Goal: Transaction & Acquisition: Purchase product/service

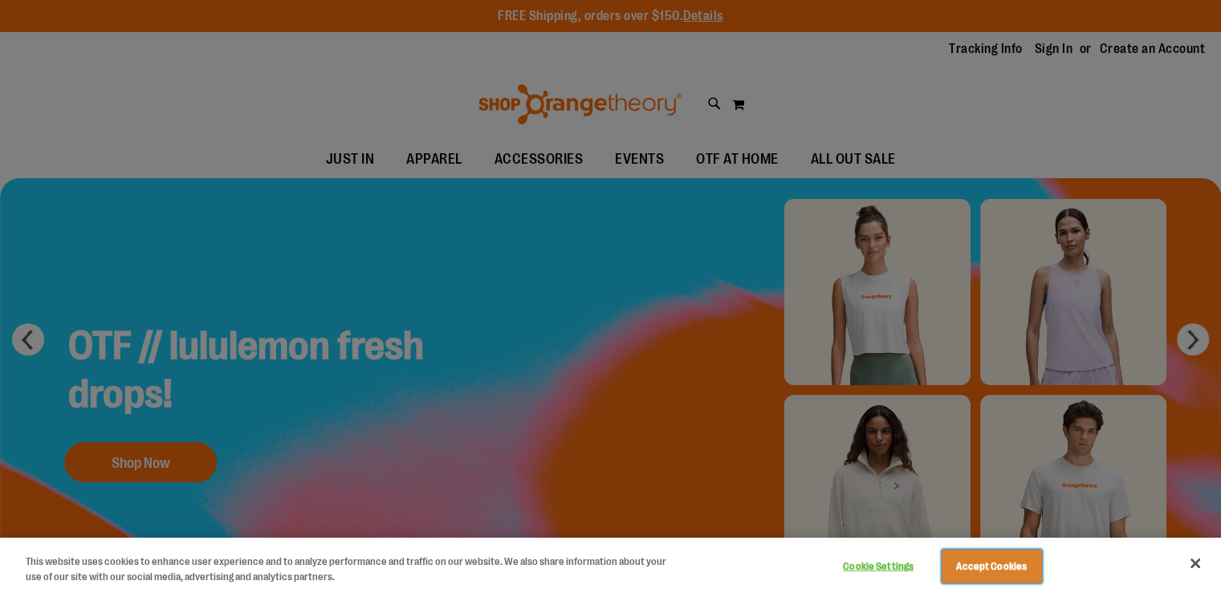
click at [1002, 559] on button "Accept Cookies" at bounding box center [991, 567] width 100 height 34
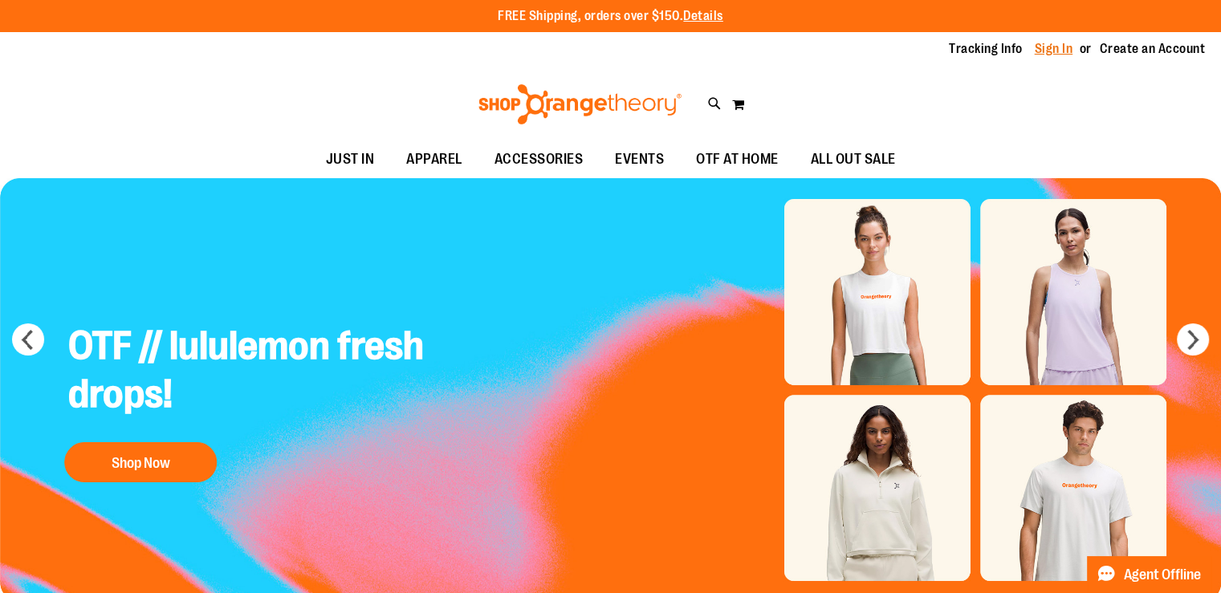
click at [1045, 46] on link "Sign In" at bounding box center [1054, 49] width 39 height 18
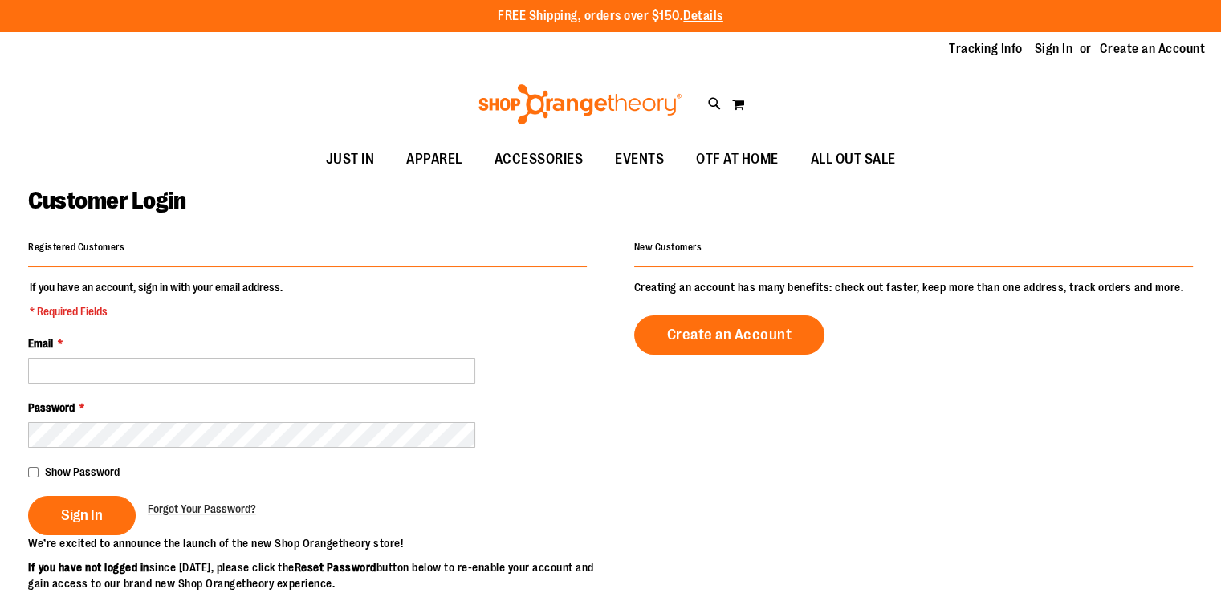
drag, startPoint x: 14, startPoint y: 364, endPoint x: 41, endPoint y: 374, distance: 28.2
click at [16, 364] on main "Customer Login Registered Customers If you have an account, sign in with your e…" at bounding box center [610, 520] width 1221 height 685
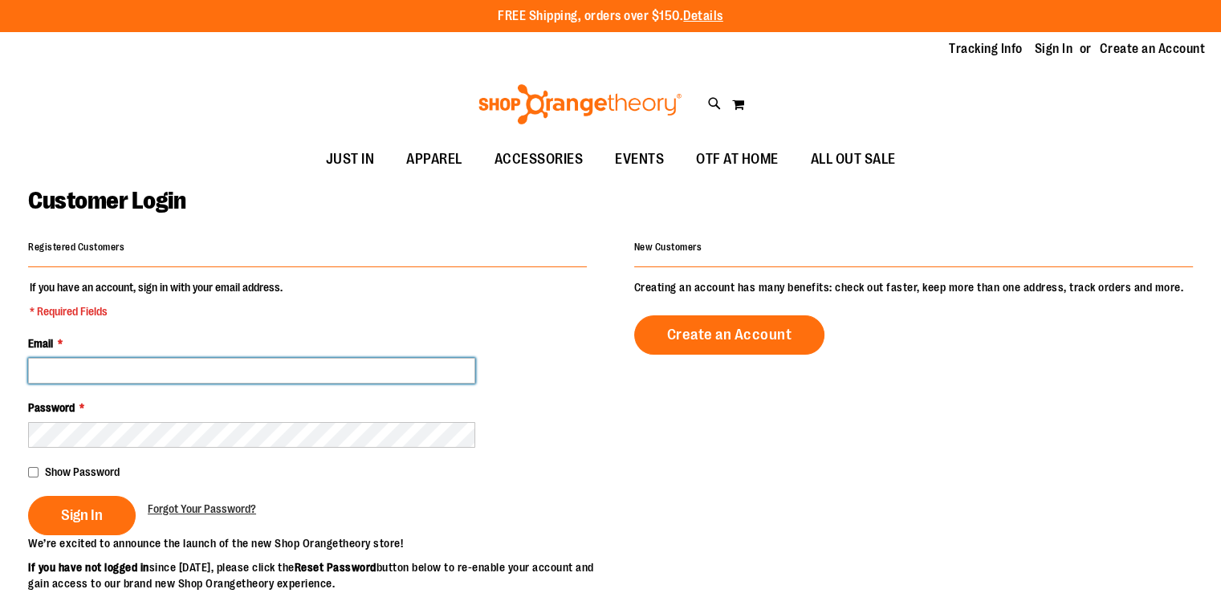
click at [89, 382] on input "Email *" at bounding box center [251, 371] width 447 height 26
type input "**********"
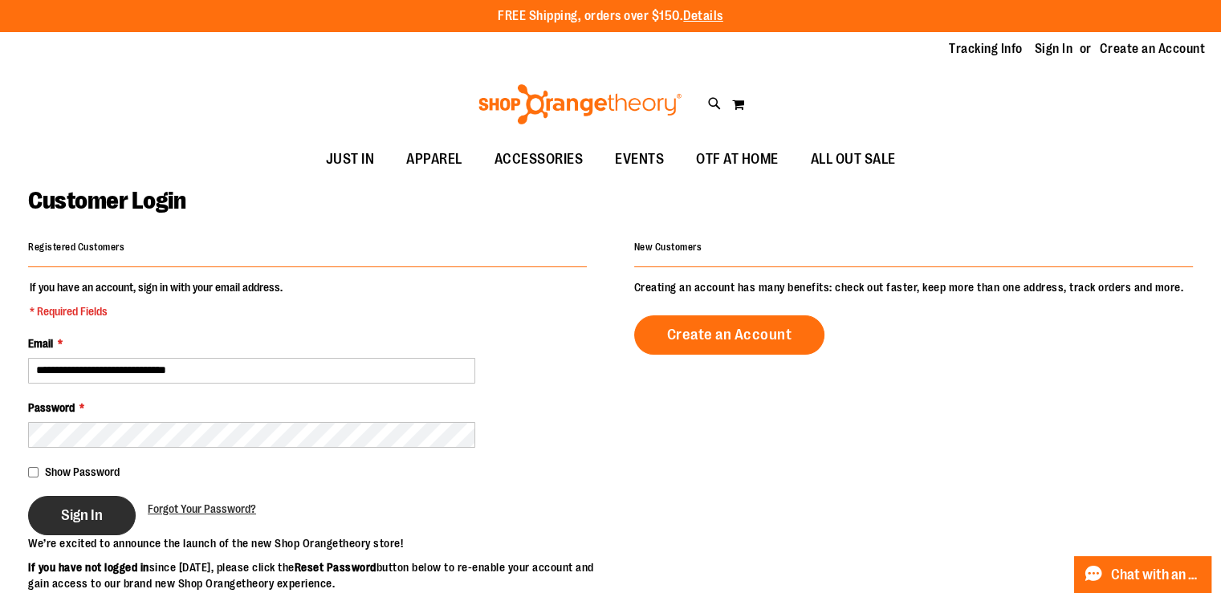
click at [103, 518] on span "Sign In" at bounding box center [82, 515] width 42 height 18
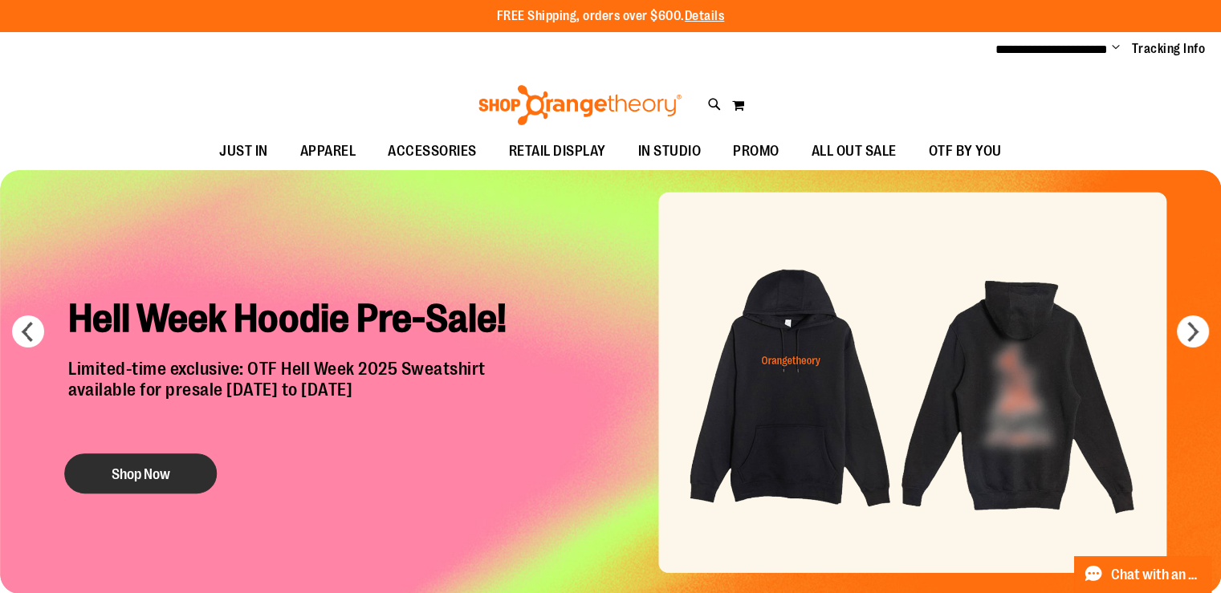
click at [187, 472] on button "Shop Now" at bounding box center [140, 473] width 152 height 40
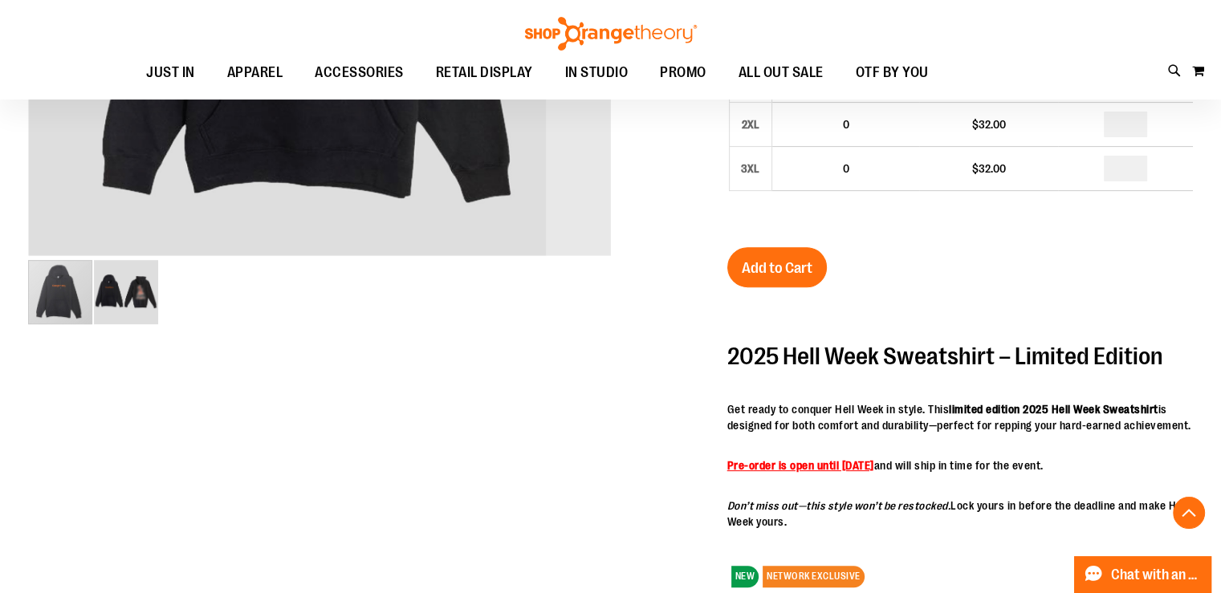
scroll to position [722, 0]
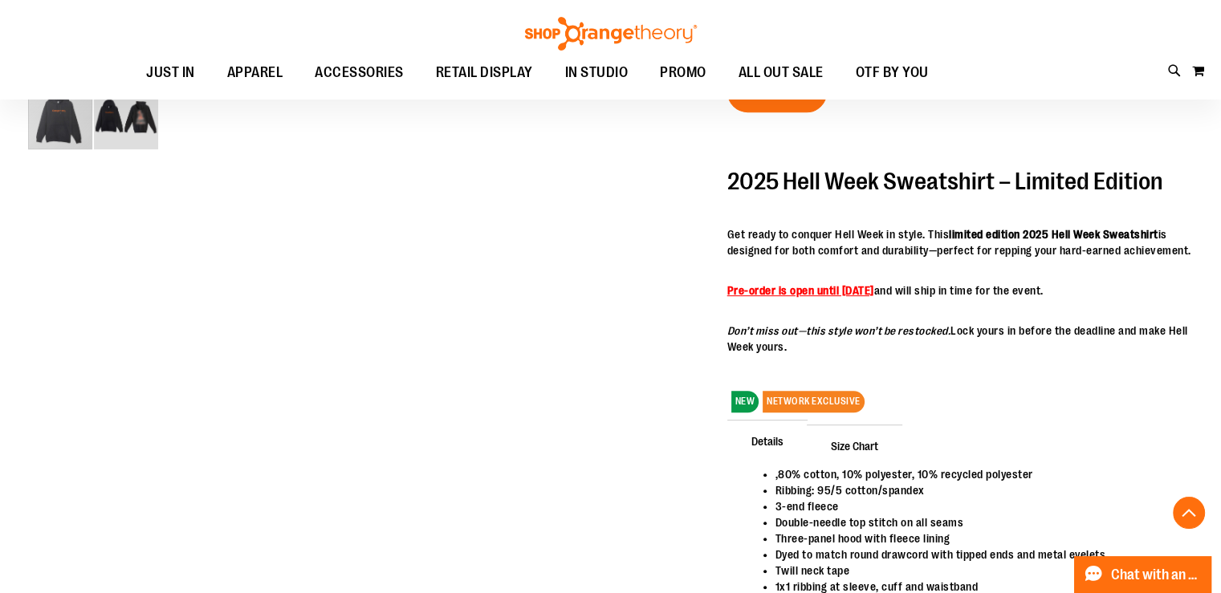
click at [122, 141] on img "image 2 of 2" at bounding box center [126, 117] width 64 height 64
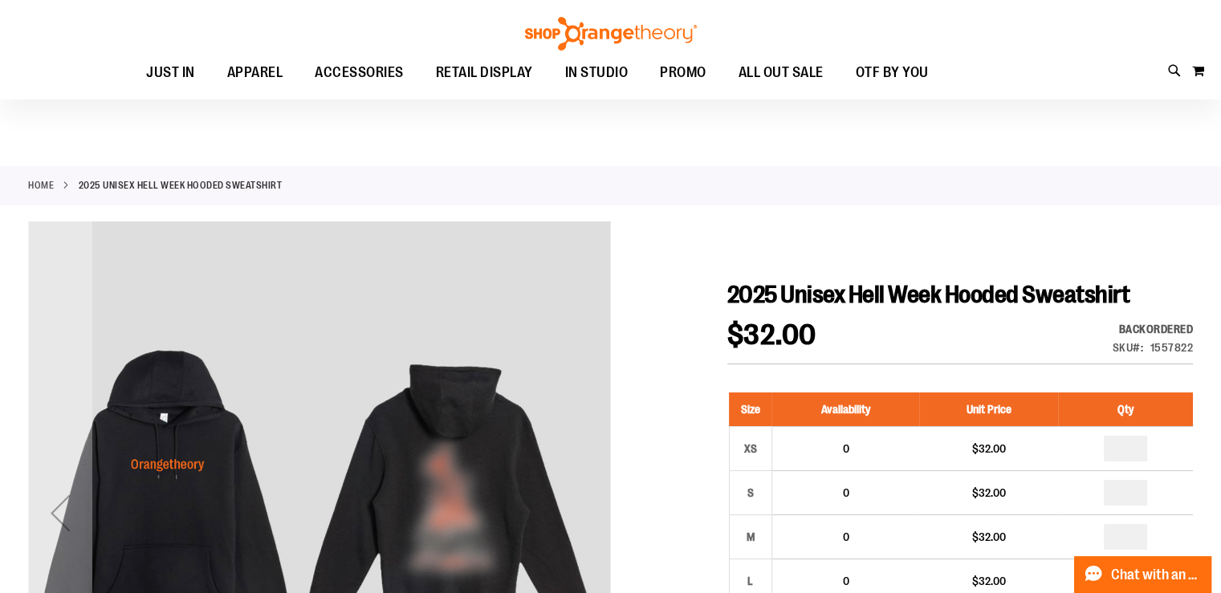
scroll to position [0, 0]
